Goal: Task Accomplishment & Management: Complete application form

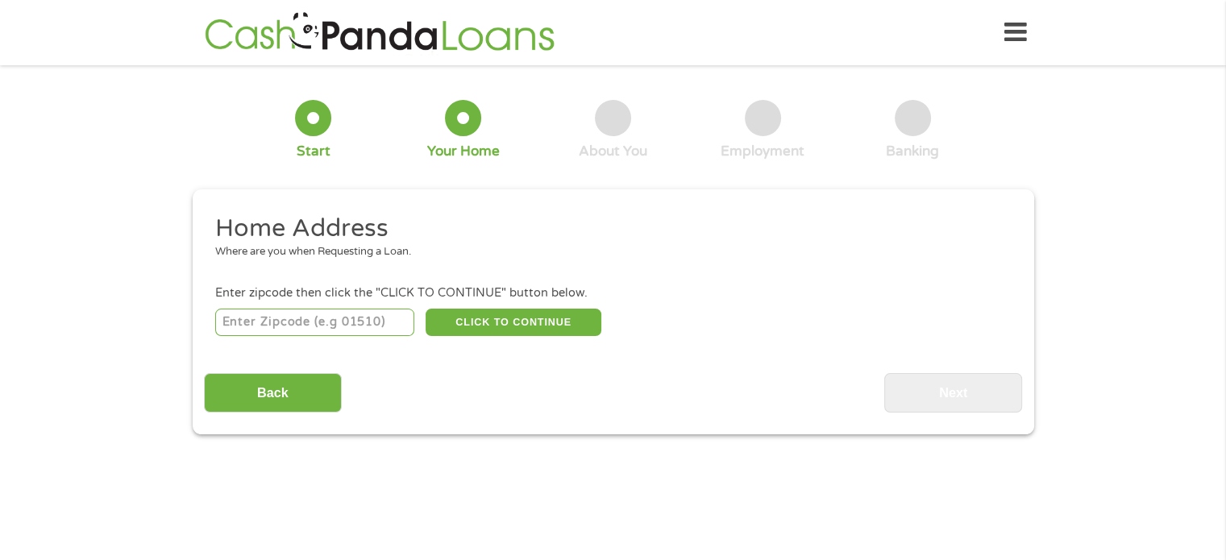
click at [334, 323] on input "number" at bounding box center [314, 322] width 199 height 27
type input "27105"
select select "[US_STATE]"
click at [413, 334] on input "27105" at bounding box center [314, 322] width 199 height 27
click at [458, 326] on button "CLICK TO CONTINUE" at bounding box center [513, 322] width 176 height 27
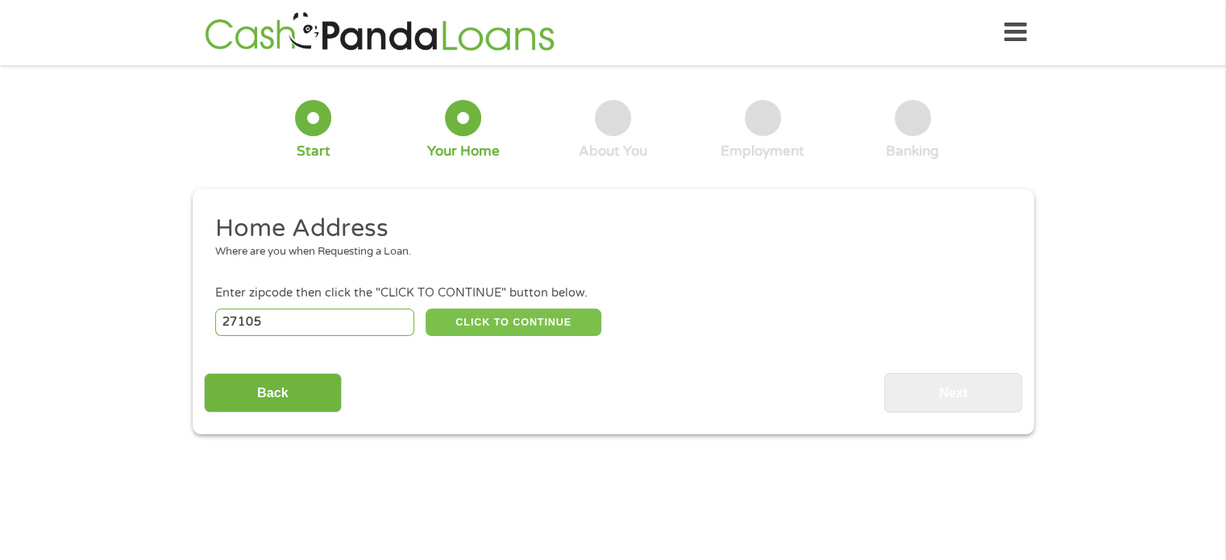
type input "27105"
type input "[PERSON_NAME]"
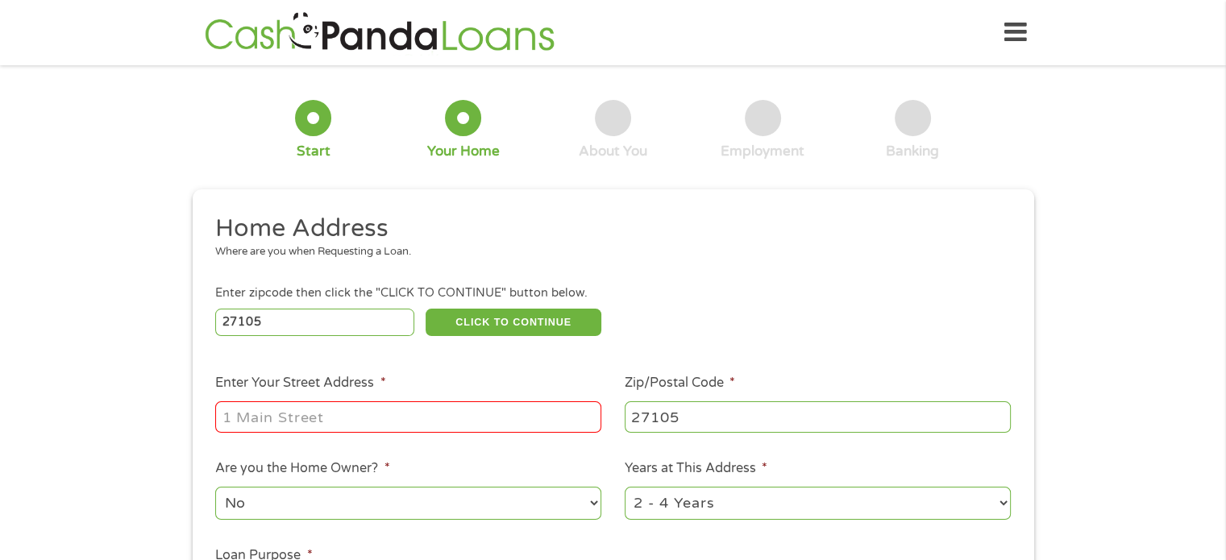
click at [384, 421] on input "Enter Your Street Address *" at bounding box center [408, 416] width 386 height 31
type input "[STREET_ADDRESS]"
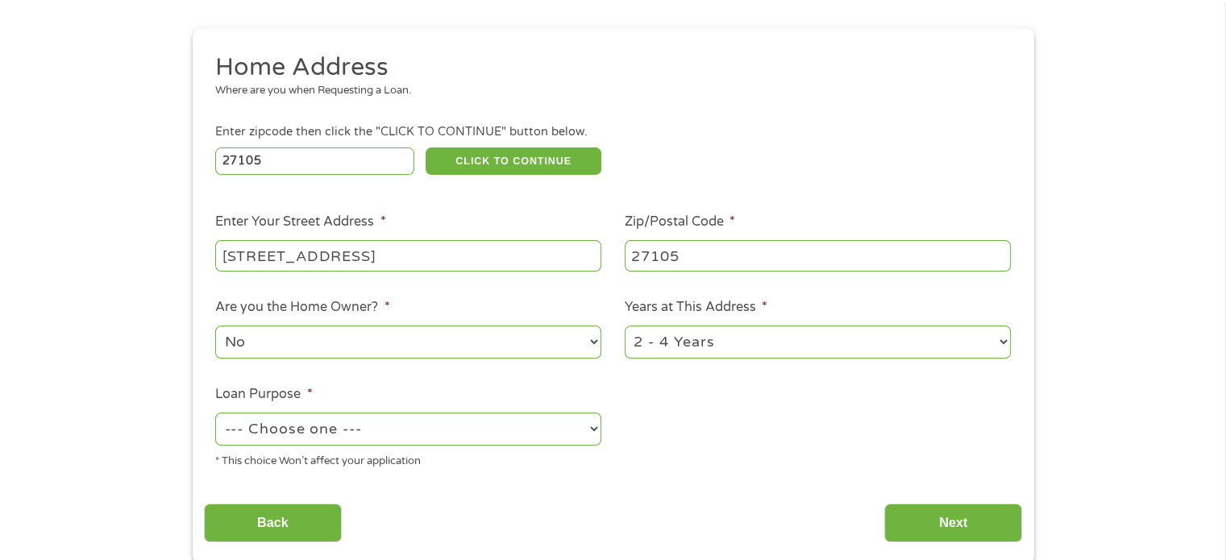
click at [434, 430] on select "--- Choose one --- Pay Bills Debt Consolidation Home Improvement Major Purchase…" at bounding box center [408, 429] width 386 height 33
select select "paybills"
click at [215, 414] on select "--- Choose one --- Pay Bills Debt Consolidation Home Improvement Major Purchase…" at bounding box center [408, 429] width 386 height 33
click at [935, 523] on input "Next" at bounding box center [953, 523] width 138 height 39
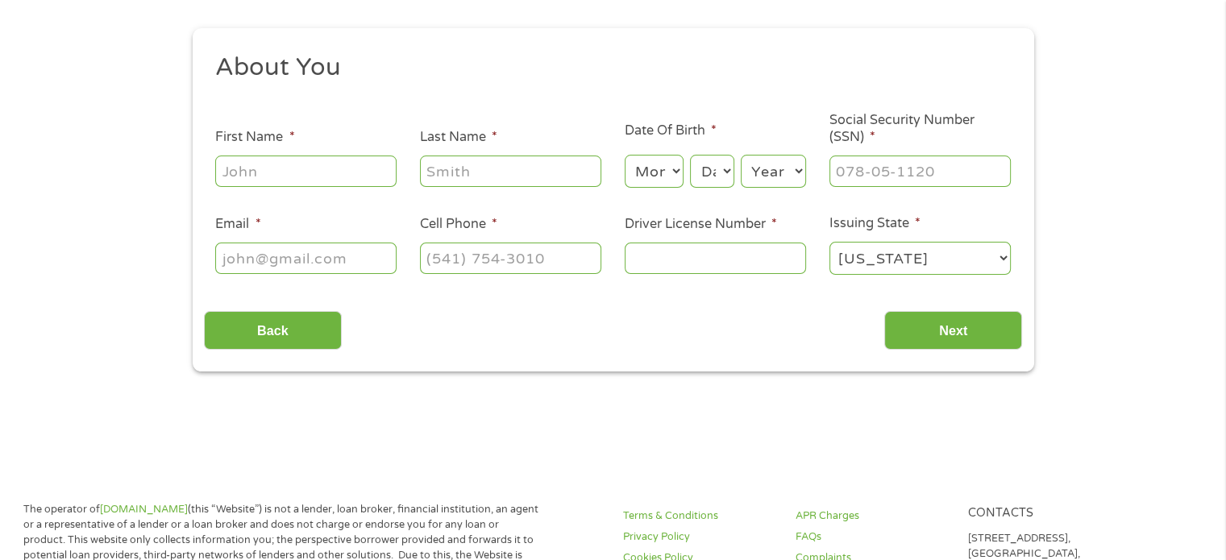
scroll to position [0, 0]
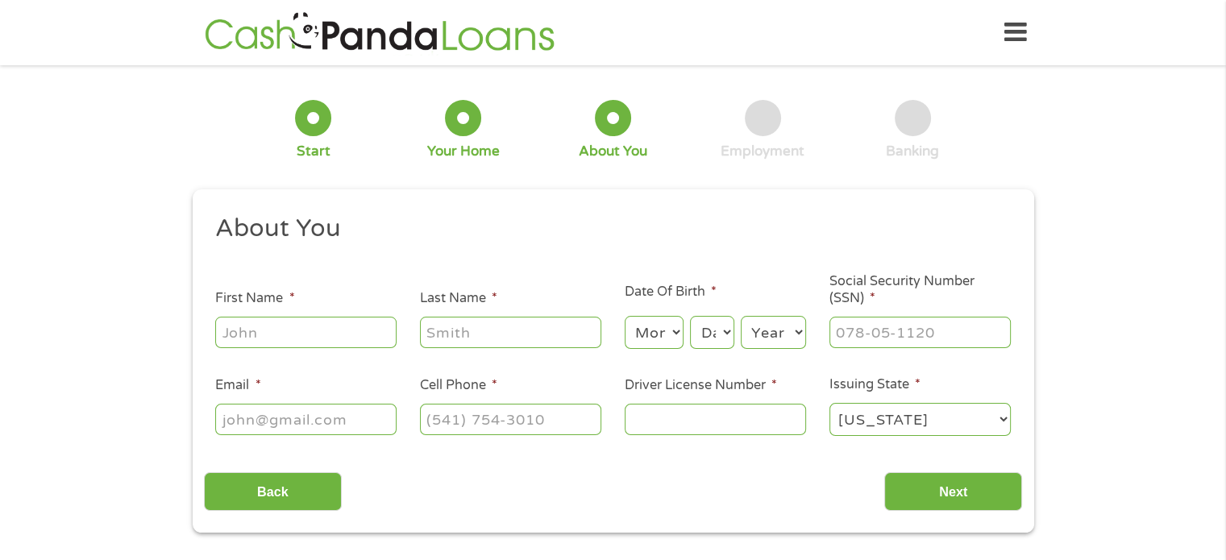
click at [362, 343] on input "First Name *" at bounding box center [305, 332] width 181 height 31
type input "[PERSON_NAME]"
type input "[EMAIL_ADDRESS][DOMAIN_NAME]"
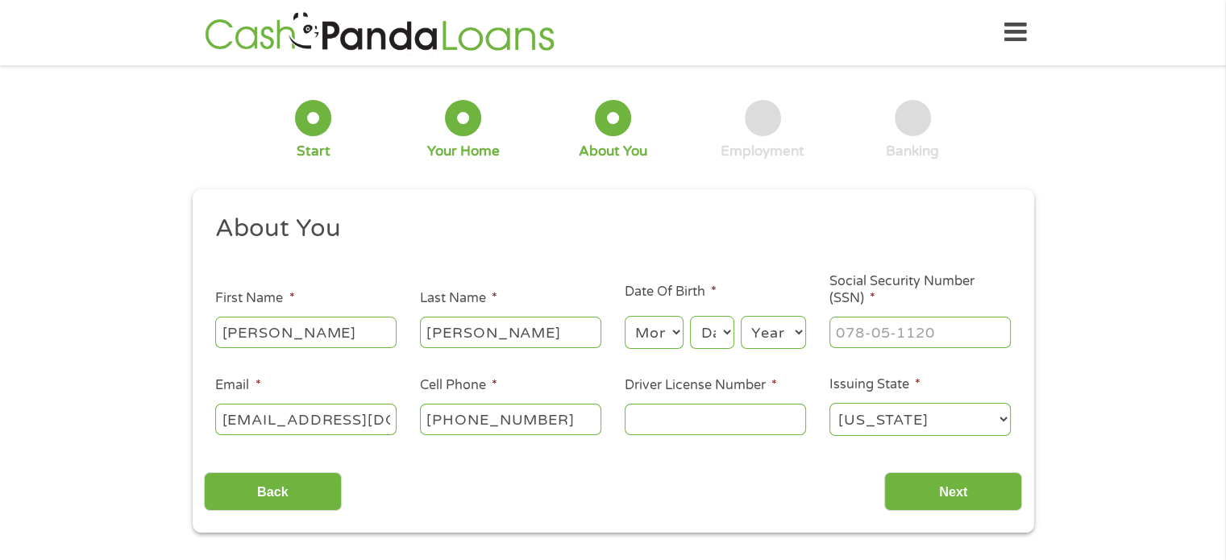
click at [548, 424] on input "[PHONE_NUMBER]" at bounding box center [510, 419] width 181 height 31
type input "[PHONE_NUMBER]"
click at [676, 338] on select "Month 1 2 3 4 5 6 7 8 9 10 11 12" at bounding box center [654, 332] width 59 height 33
select select "11"
click at [625, 317] on select "Month 1 2 3 4 5 6 7 8 9 10 11 12" at bounding box center [654, 332] width 59 height 33
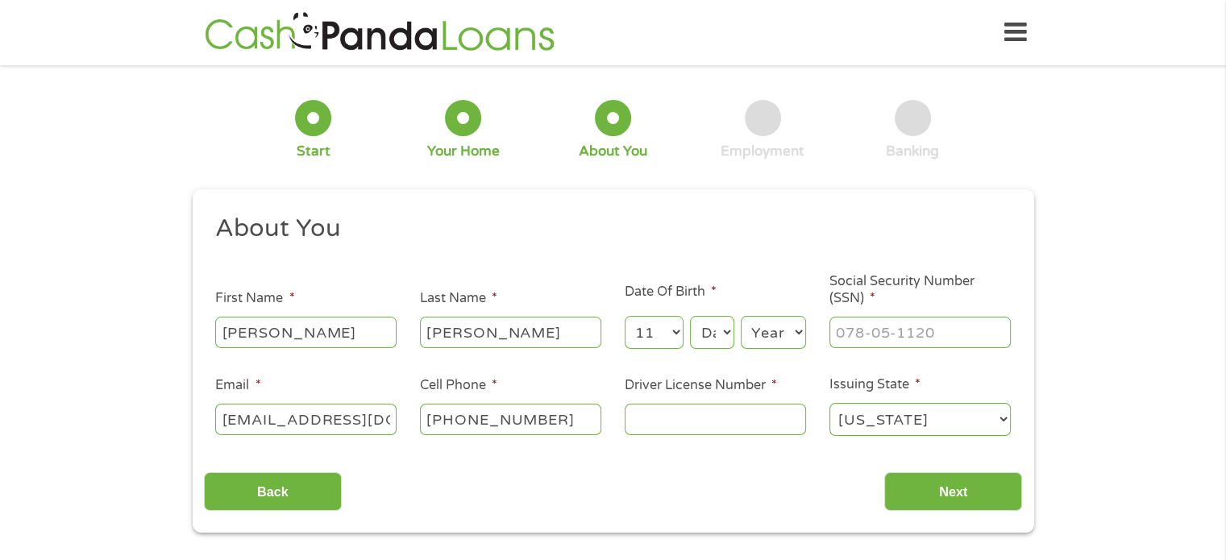
click at [738, 343] on div "Month Month 1 2 3 4 5 6 7 8 9 10 11 12 Day Day 1 2 3 4 5 6 7 8 9 10 11 12 13 14…" at bounding box center [715, 330] width 181 height 44
click at [722, 333] on select "Day 1 2 3 4 5 6 7 8 9 10 11 12 13 14 15 16 17 18 19 20 21 22 23 24 25 26 27 28 …" at bounding box center [712, 332] width 44 height 33
select select "1"
click at [690, 317] on select "Day 1 2 3 4 5 6 7 8 9 10 11 12 13 14 15 16 17 18 19 20 21 22 23 24 25 26 27 28 …" at bounding box center [712, 332] width 44 height 33
click at [795, 348] on select "Year [DATE] 2006 2005 2004 2003 2002 2001 2000 1999 1998 1997 1996 1995 1994 19…" at bounding box center [773, 332] width 65 height 33
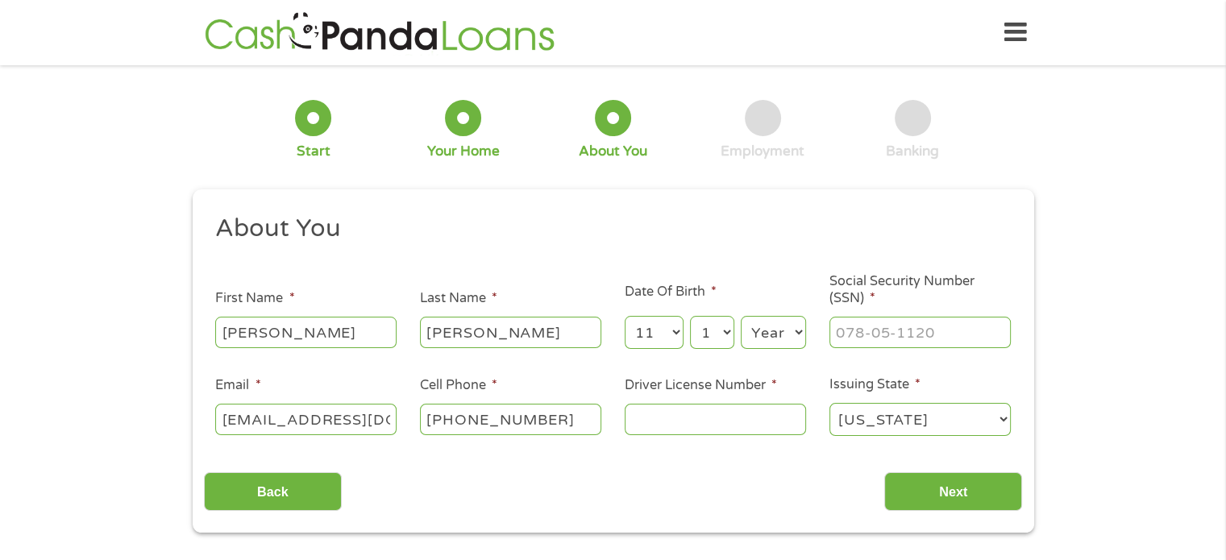
select select "1988"
click at [741, 317] on select "Year [DATE] 2006 2005 2004 2003 2002 2001 2000 1999 1998 1997 1996 1995 1994 19…" at bounding box center [773, 332] width 65 height 33
click at [875, 329] on input "___-__-____" at bounding box center [919, 332] width 181 height 31
type input "240-61-2567"
click at [764, 416] on input "Driver License Number *" at bounding box center [715, 419] width 181 height 31
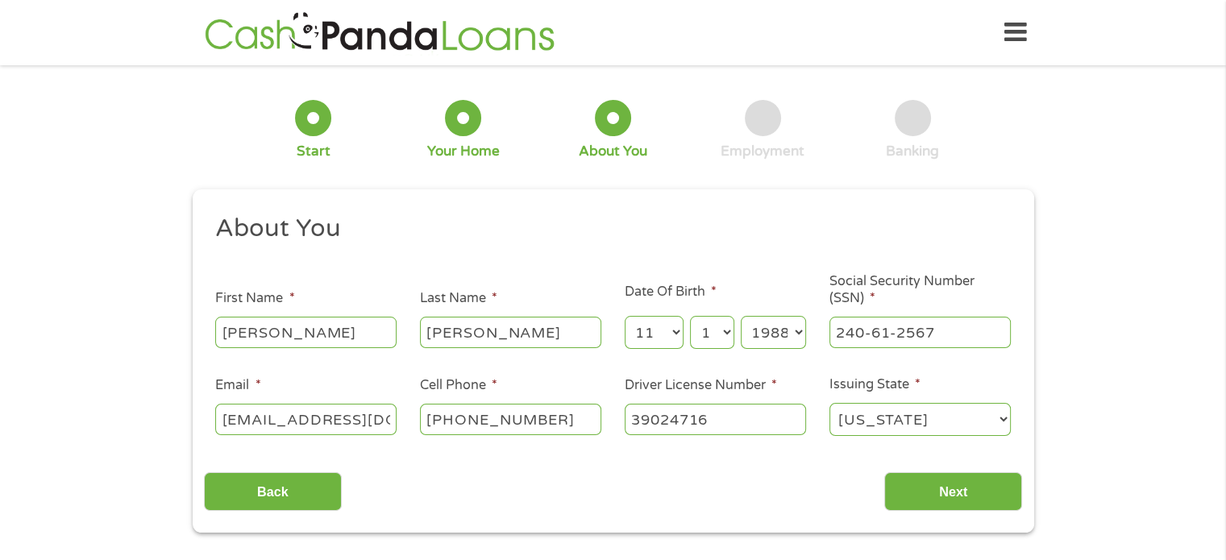
type input "39024716"
click at [951, 536] on section "1 Start 2 Your Home 3 About You 4 Employment 5 Banking 6 This field is hidden w…" at bounding box center [613, 322] width 1226 height 491
click at [953, 503] on input "Next" at bounding box center [953, 491] width 138 height 39
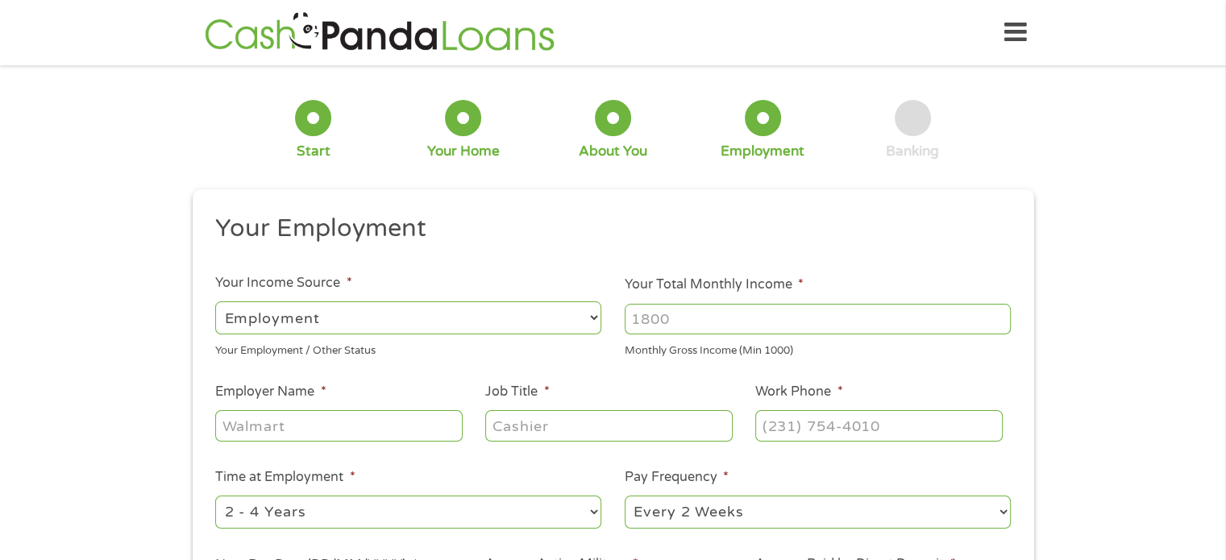
scroll to position [322, 0]
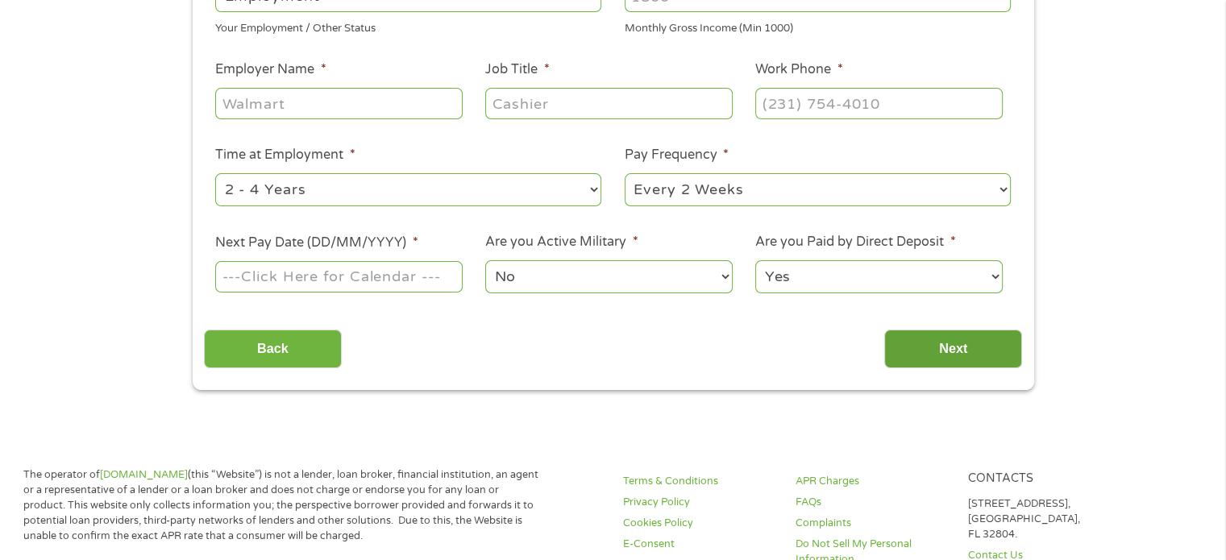
click at [908, 351] on input "Next" at bounding box center [953, 349] width 138 height 39
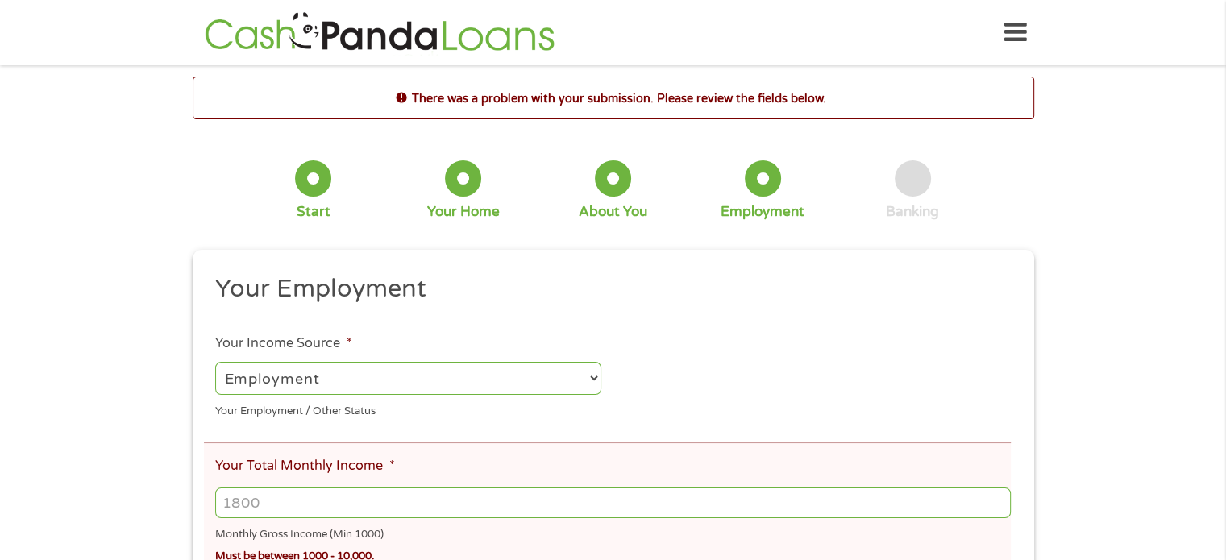
scroll to position [242, 0]
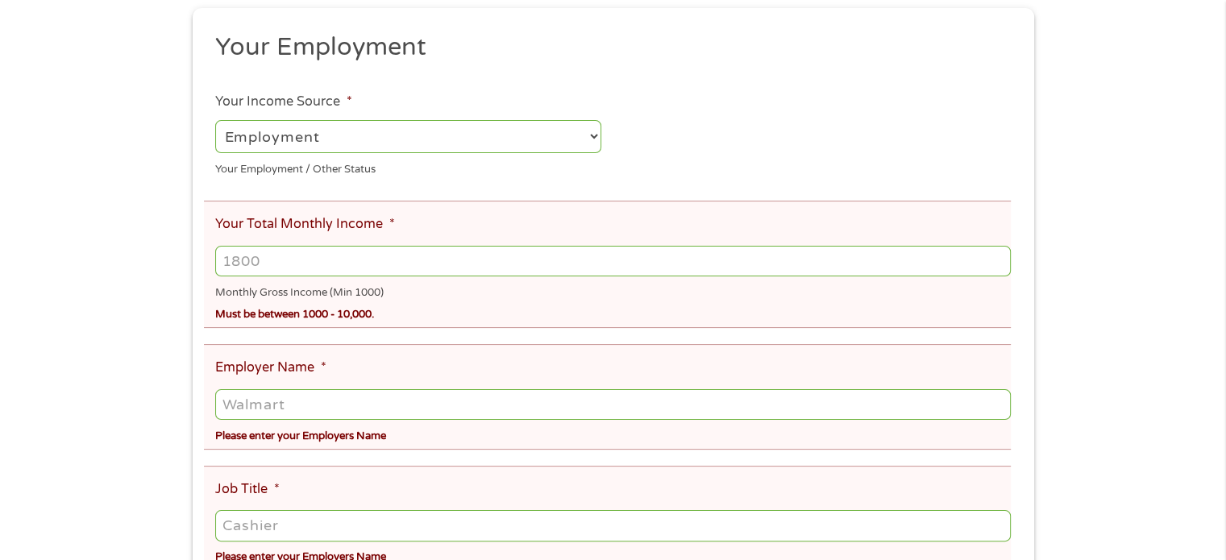
click at [620, 260] on input "Your Total Monthly Income *" at bounding box center [612, 261] width 795 height 31
click at [993, 255] on input "1000" at bounding box center [612, 261] width 795 height 31
click at [994, 255] on input "1001" at bounding box center [612, 261] width 795 height 31
click at [995, 255] on input "1002" at bounding box center [612, 261] width 795 height 31
click at [995, 255] on input "1003" at bounding box center [612, 261] width 795 height 31
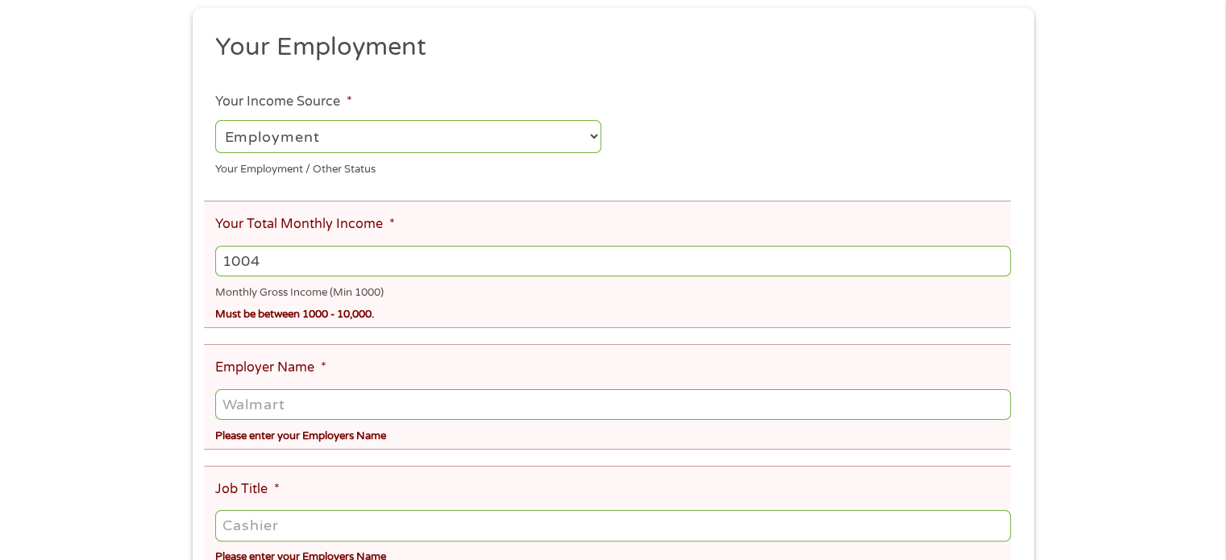
click at [995, 255] on input "1004" at bounding box center [612, 261] width 795 height 31
click at [995, 255] on input "1006" at bounding box center [612, 261] width 795 height 31
click at [520, 255] on input "1006" at bounding box center [612, 261] width 795 height 31
type input "1"
type input "6605"
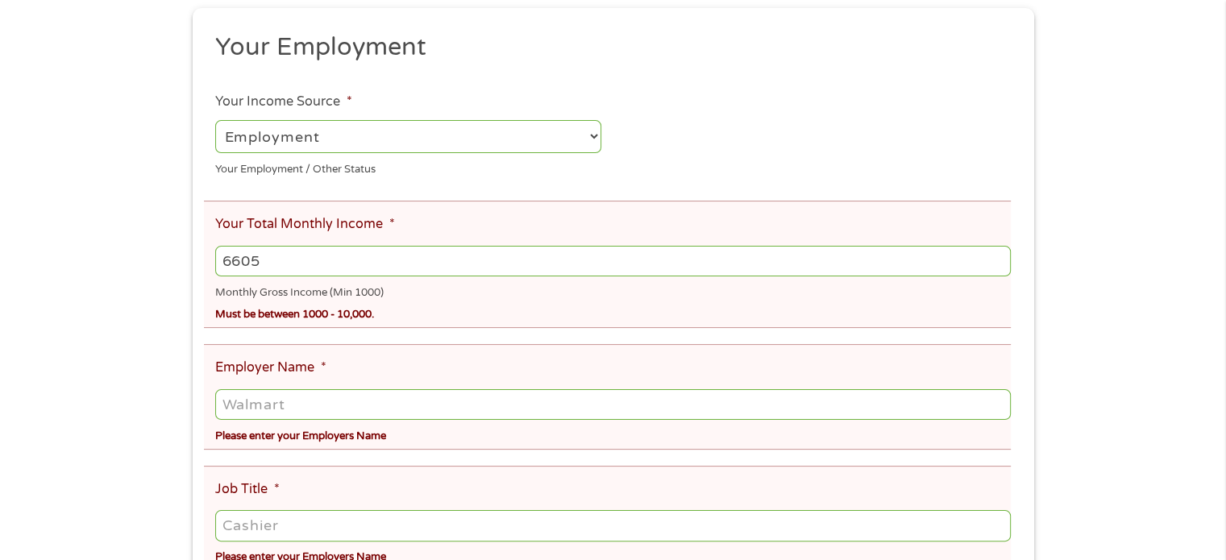
click at [304, 415] on input "Employer Name *" at bounding box center [612, 404] width 795 height 31
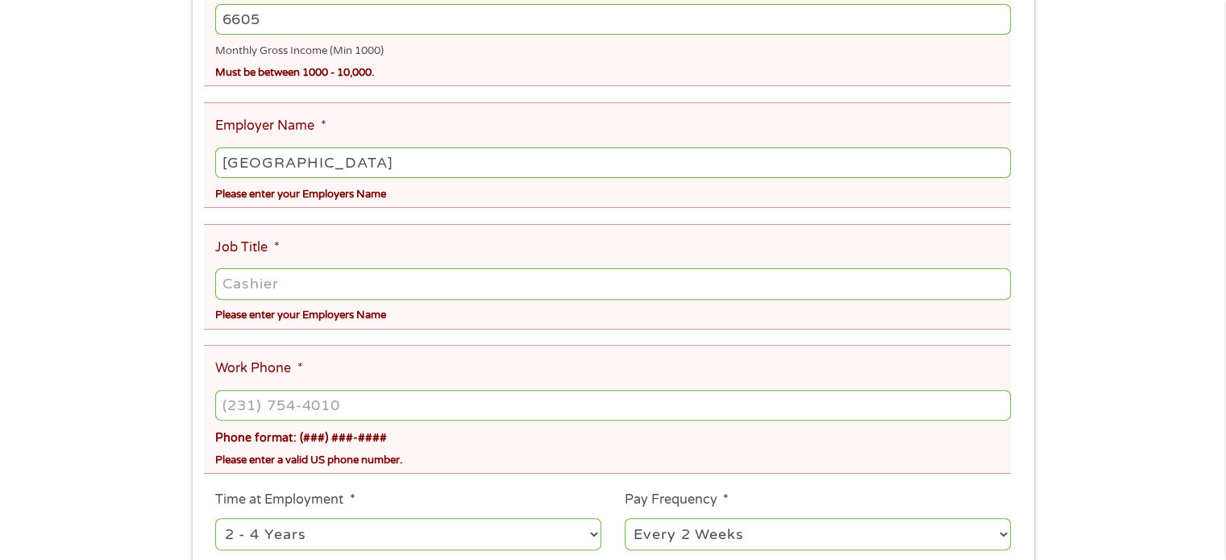
type input "[GEOGRAPHIC_DATA]"
click at [288, 286] on input "Job Title *" at bounding box center [612, 283] width 795 height 31
type input "nurse"
click at [302, 411] on input "(___) ___-____" at bounding box center [612, 405] width 795 height 31
drag, startPoint x: 353, startPoint y: 411, endPoint x: 231, endPoint y: 415, distance: 121.8
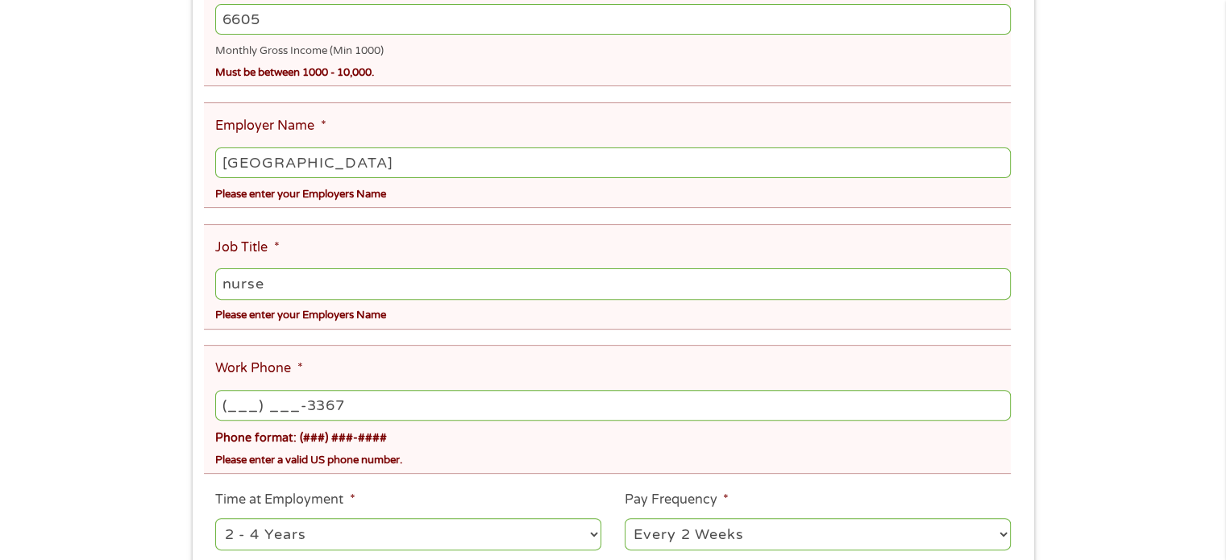
click at [245, 409] on input "(___) ___-3367" at bounding box center [612, 405] width 795 height 31
type input "[PHONE_NUMBER]"
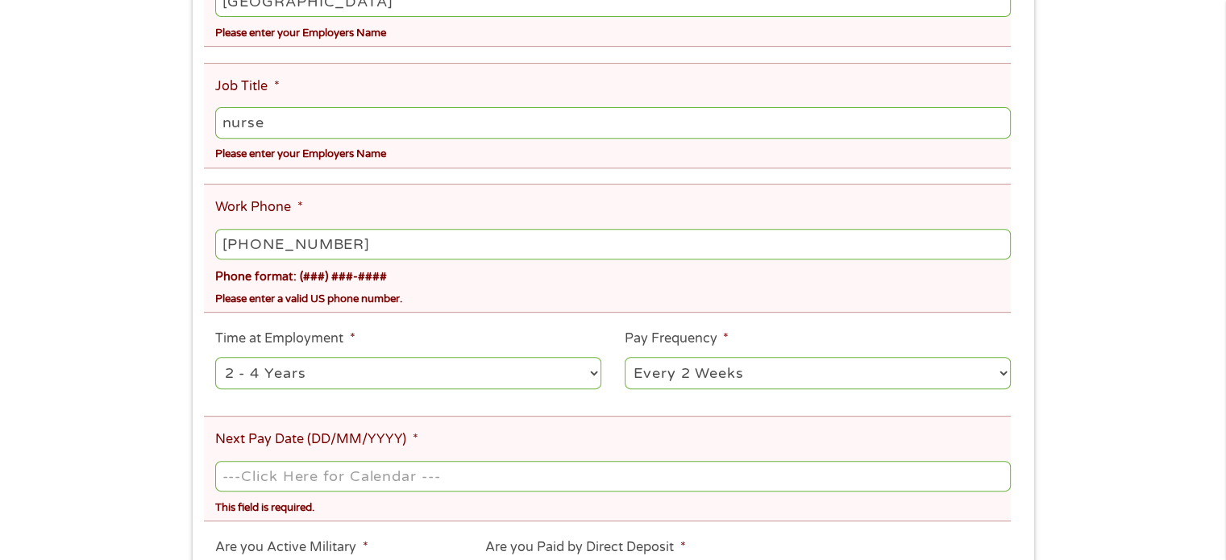
scroll to position [725, 0]
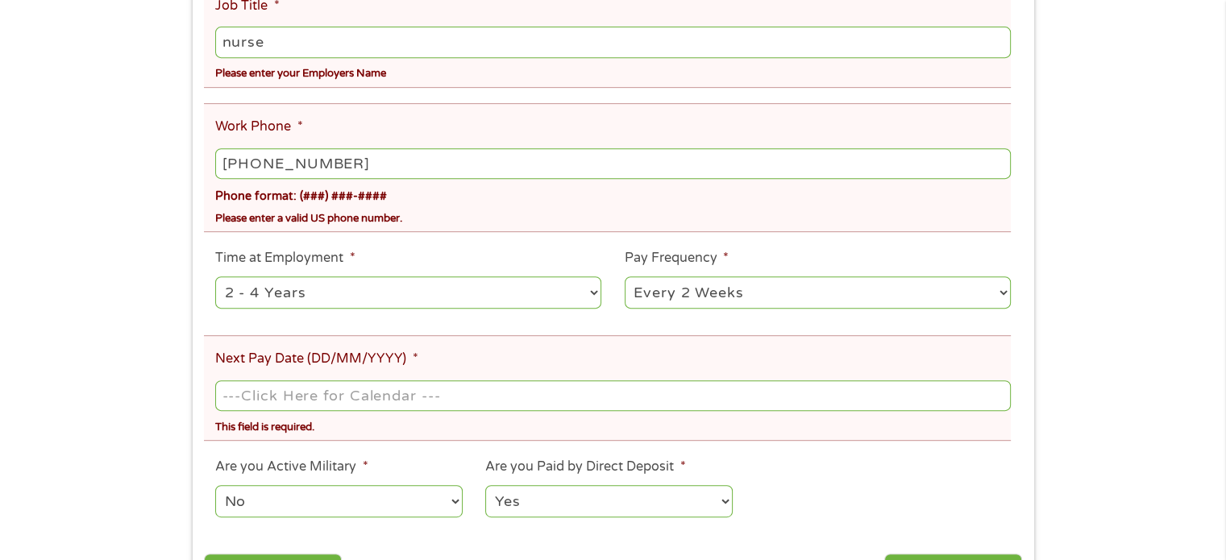
click at [435, 407] on input "Next Pay Date (DD/MM/YYYY) *" at bounding box center [612, 395] width 795 height 31
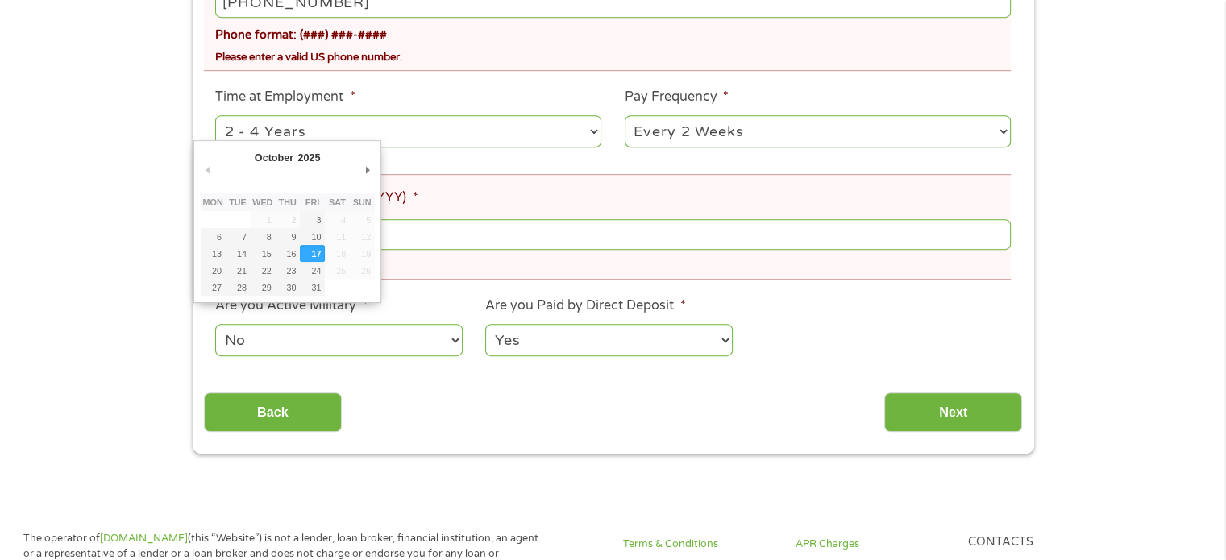
click at [390, 235] on input "[DATE]" at bounding box center [612, 234] width 795 height 31
type input "[DATE]"
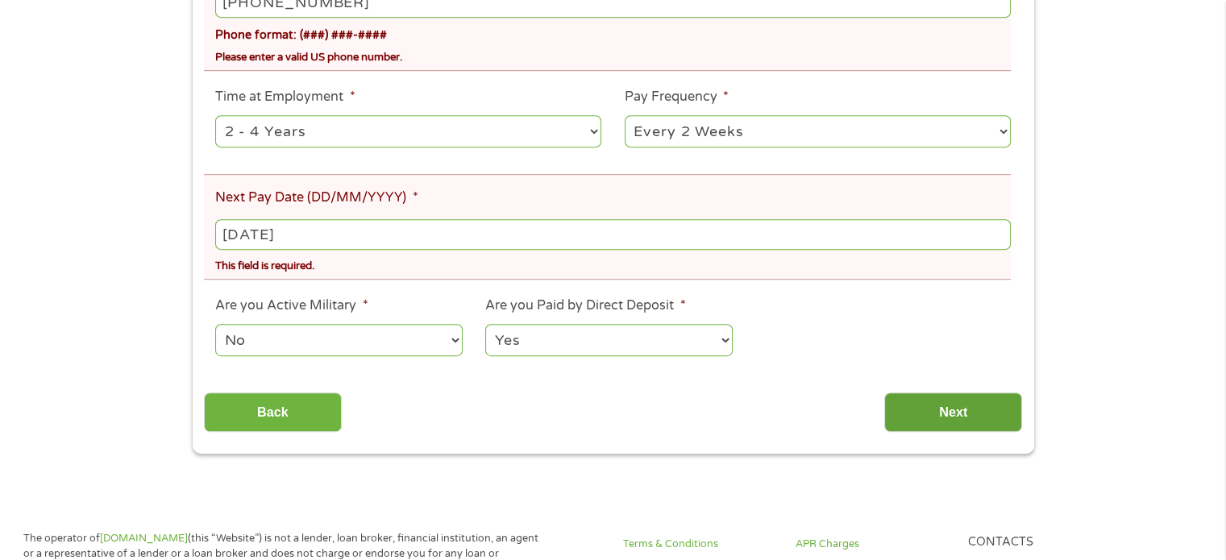
click at [978, 421] on input "Next" at bounding box center [953, 411] width 138 height 39
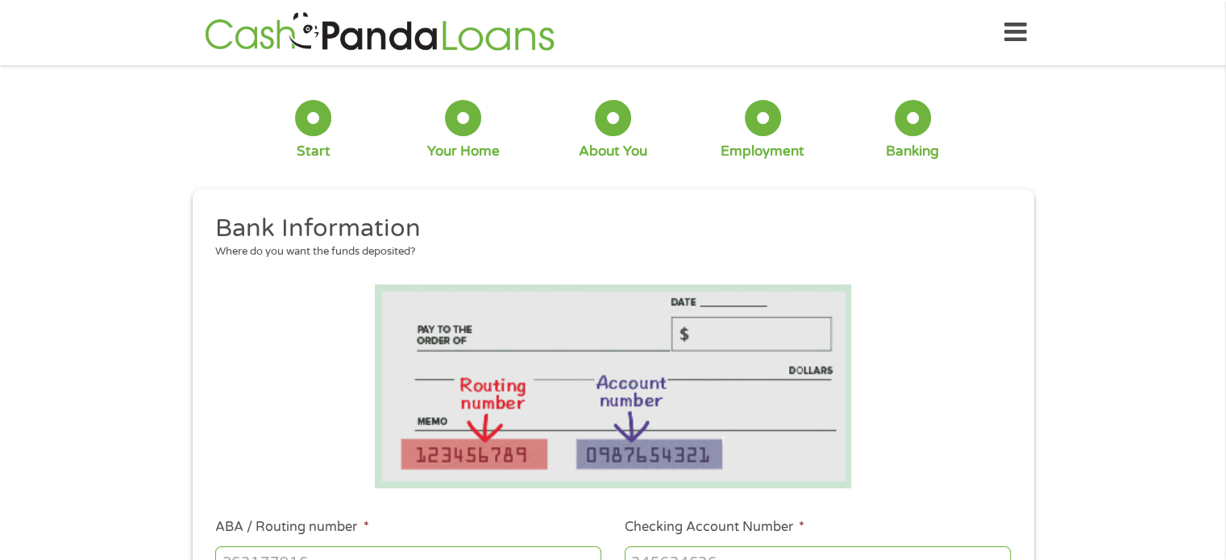
scroll to position [161, 0]
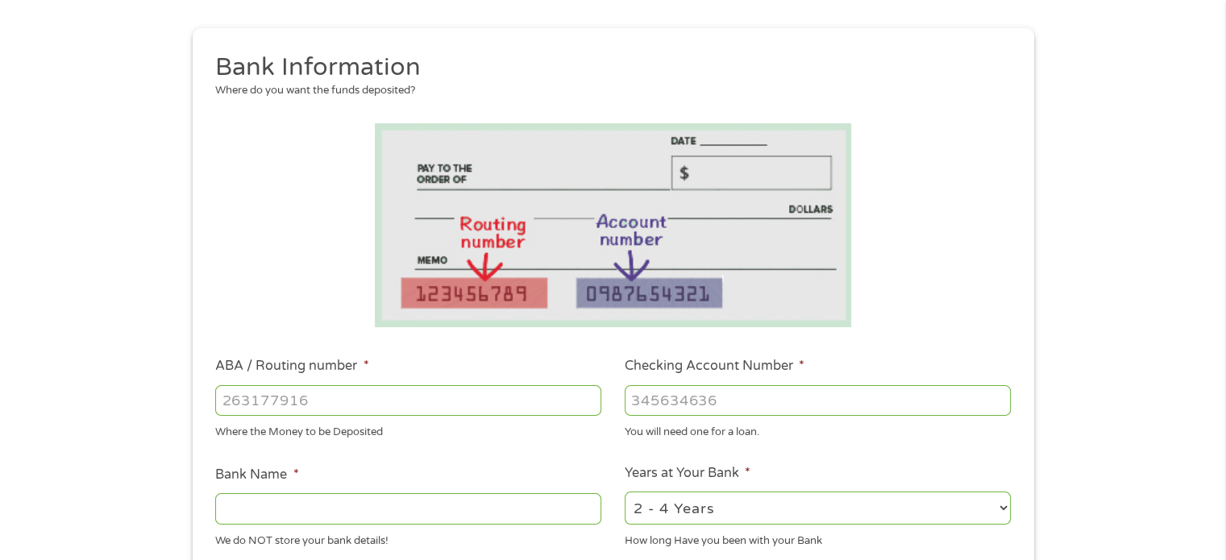
click at [331, 404] on input "ABA / Routing number *" at bounding box center [408, 400] width 386 height 31
type input "053000196"
type input "BANK OF AMERICA NA"
type input "053000196"
click at [692, 400] on input "Checking Account Number *" at bounding box center [818, 400] width 386 height 31
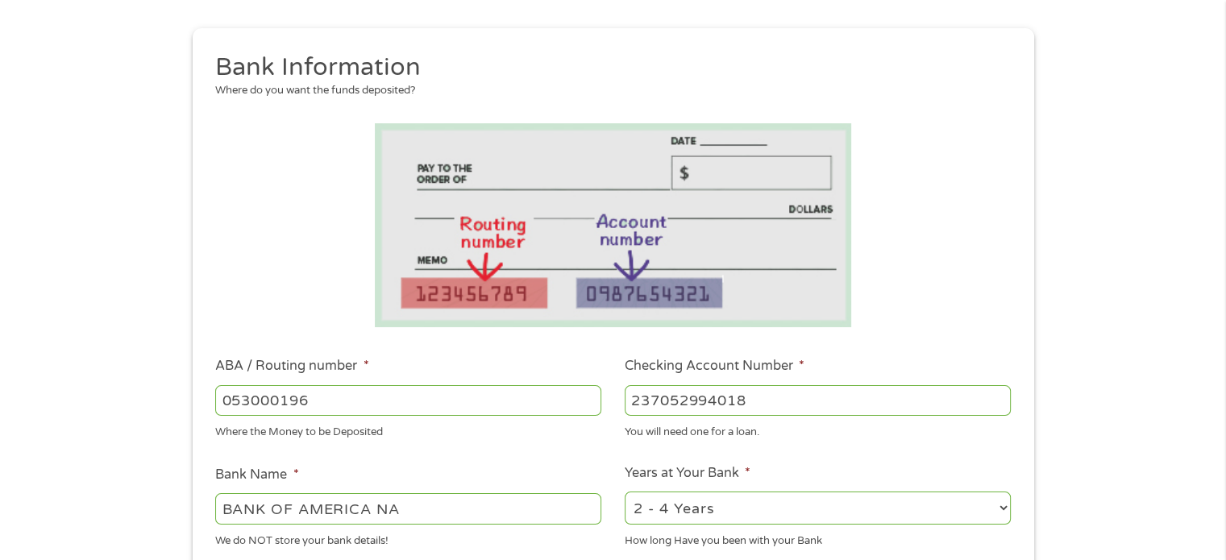
scroll to position [403, 0]
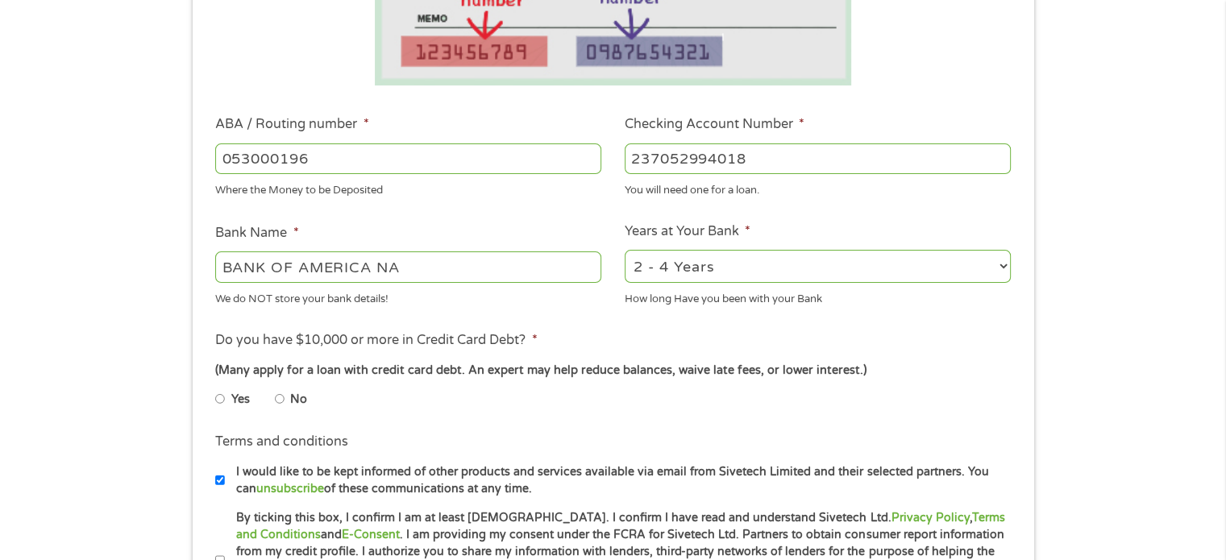
type input "237052994018"
click at [277, 402] on input "No" at bounding box center [280, 399] width 10 height 26
radio input "true"
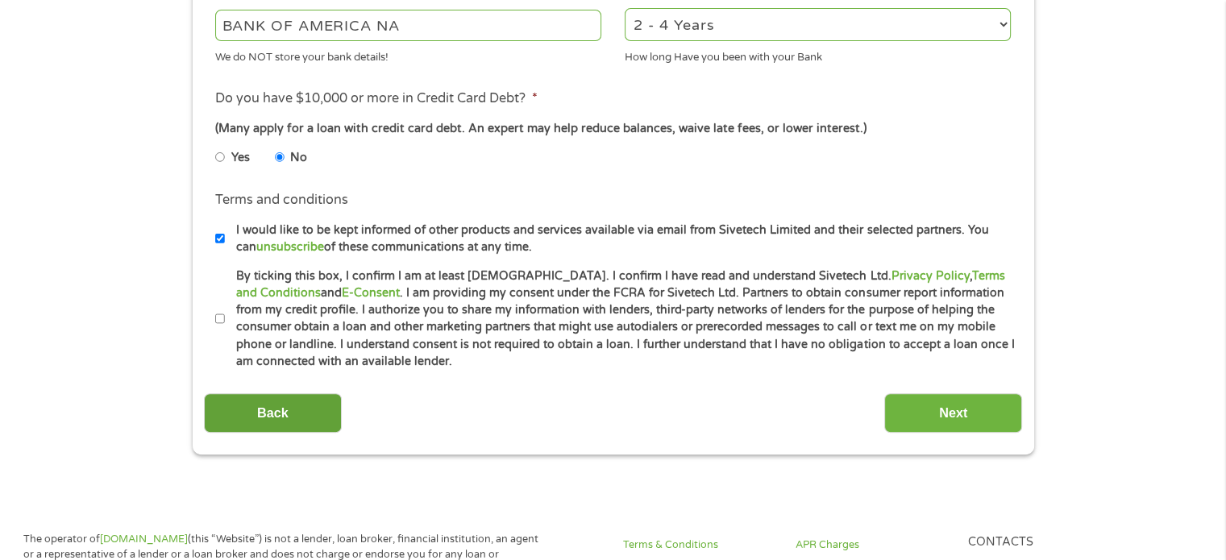
scroll to position [725, 0]
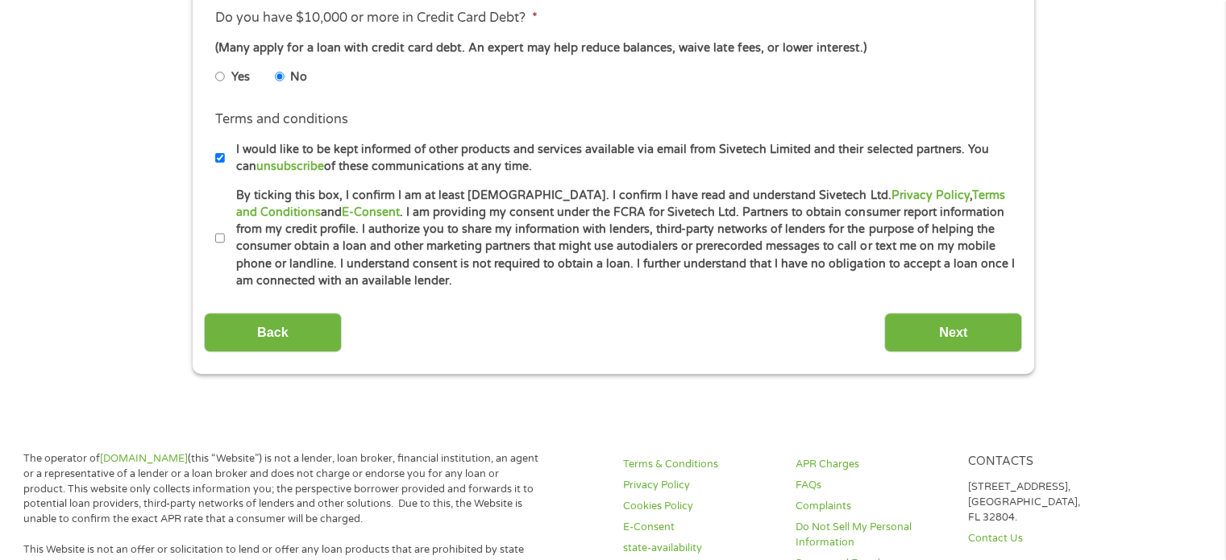
click at [213, 229] on li "Terms and conditions * By ticking this box, I confirm I am at least [DEMOGRAPHI…" at bounding box center [613, 238] width 818 height 103
click at [222, 238] on input "By ticking this box, I confirm I am at least [DEMOGRAPHIC_DATA]. I confirm I ha…" at bounding box center [220, 239] width 10 height 26
checkbox input "true"
click at [963, 342] on input "Next" at bounding box center [953, 332] width 138 height 39
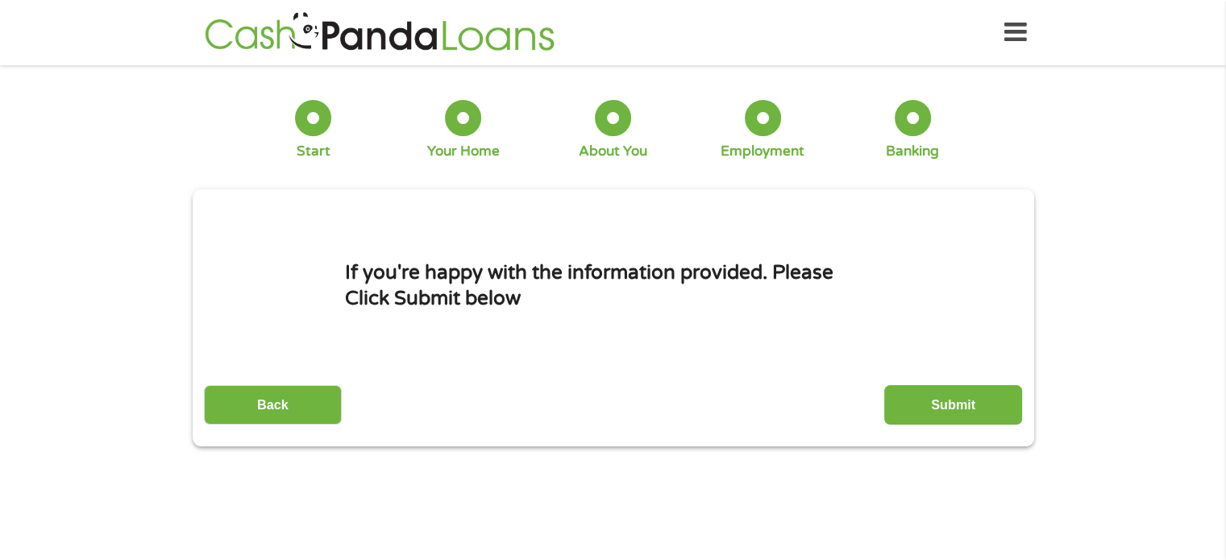
scroll to position [6, 6]
click at [948, 393] on input "Submit" at bounding box center [953, 404] width 138 height 39
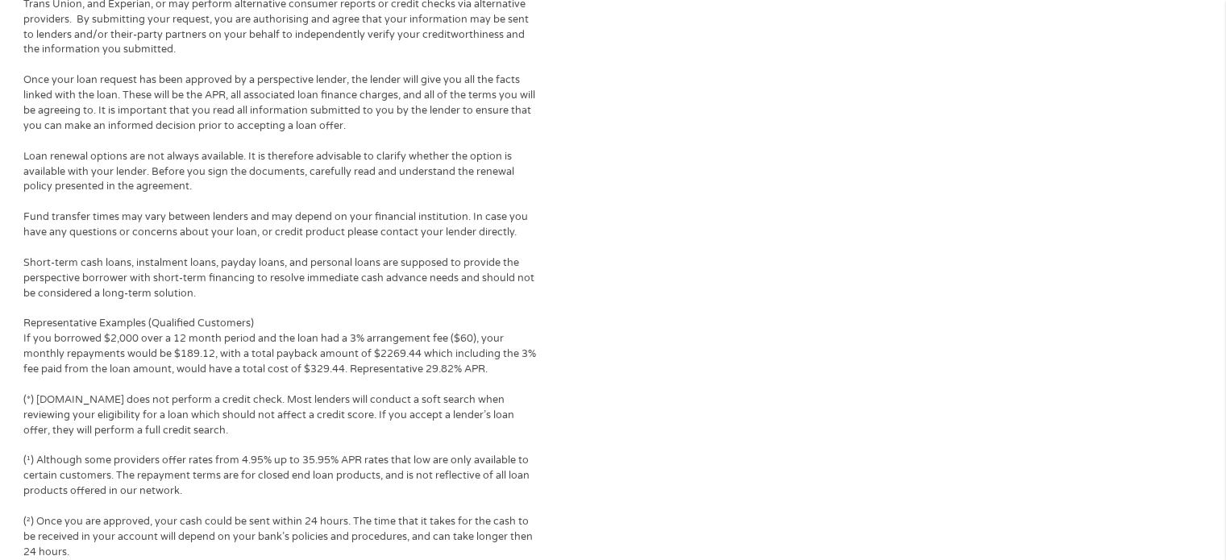
scroll to position [967, 0]
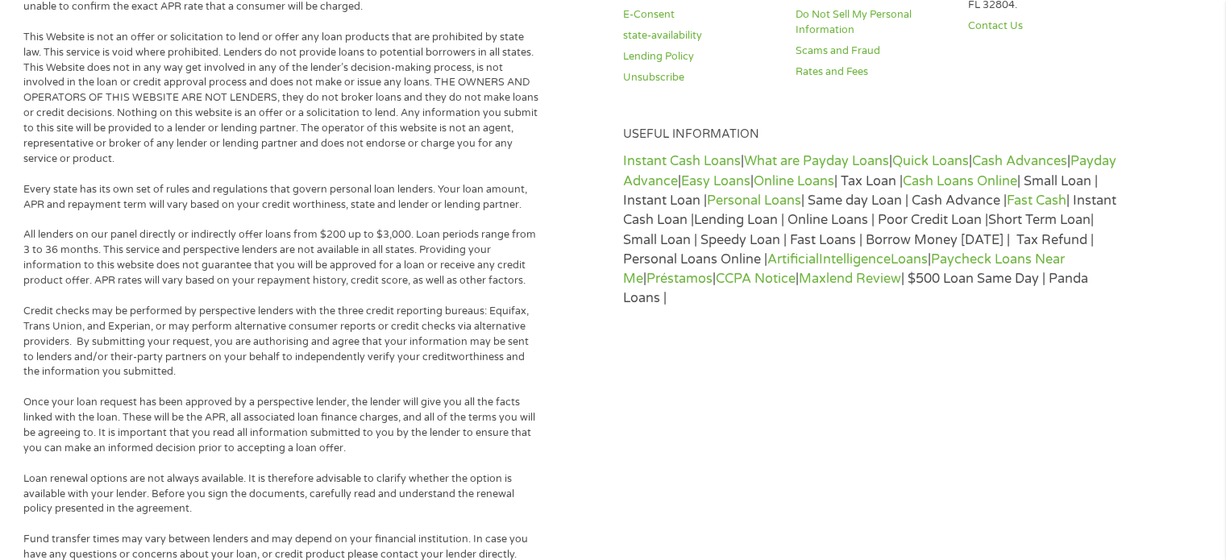
drag, startPoint x: 492, startPoint y: 112, endPoint x: 479, endPoint y: 131, distance: 23.2
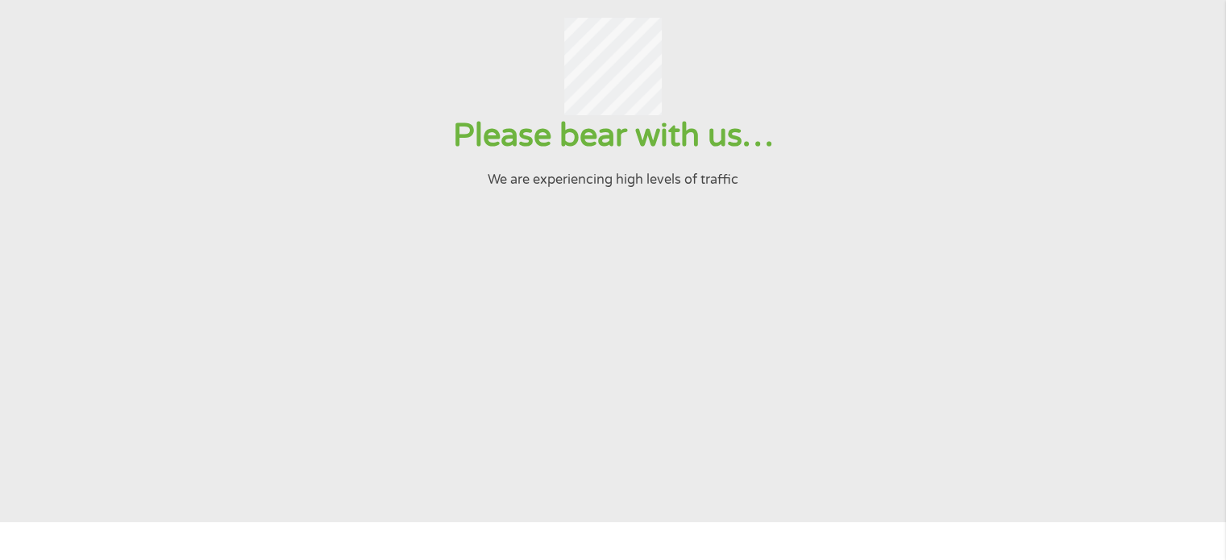
scroll to position [0, 0]
